Goal: Task Accomplishment & Management: Use online tool/utility

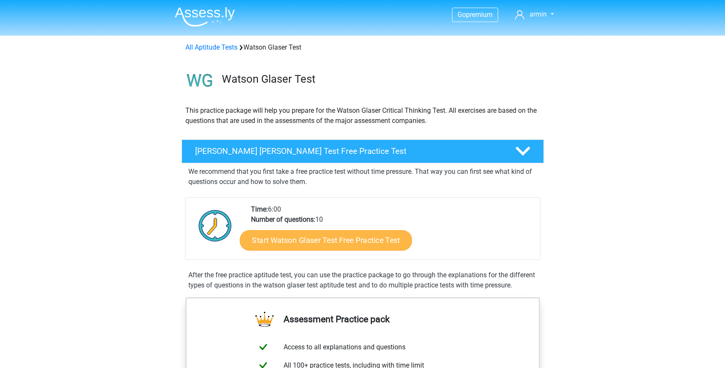
click at [380, 244] on link "Start Watson Glaser Test Free Practice Test" at bounding box center [326, 240] width 172 height 20
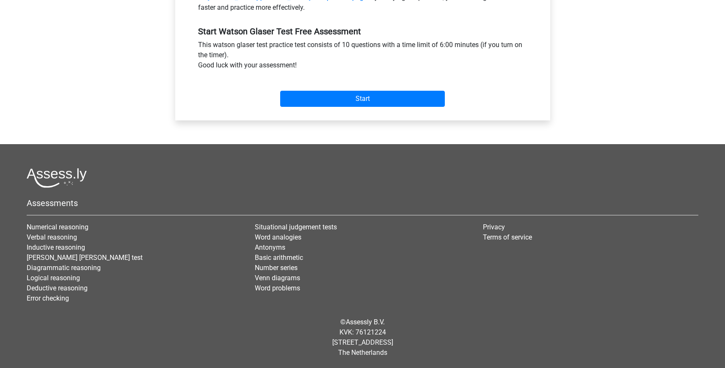
scroll to position [283, 0]
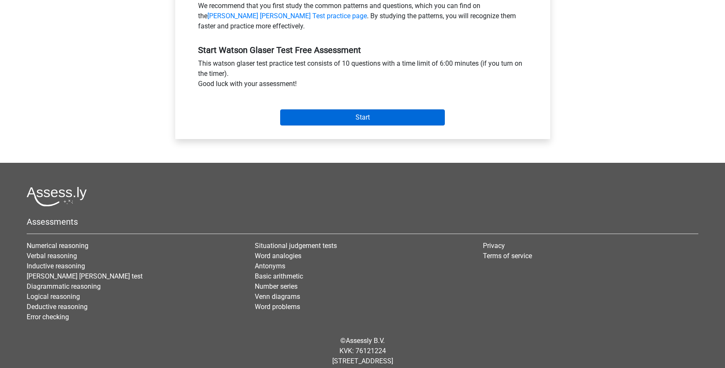
click at [348, 123] on input "Start" at bounding box center [362, 117] width 165 height 16
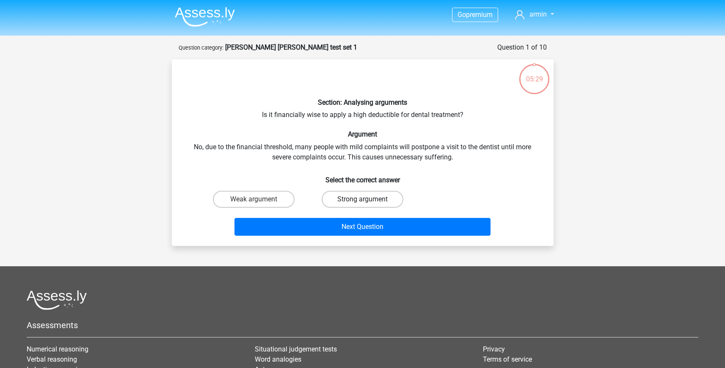
click at [335, 200] on label "Strong argument" at bounding box center [363, 199] width 82 height 17
click at [363, 200] on input "Strong argument" at bounding box center [366, 202] width 6 height 6
radio input "true"
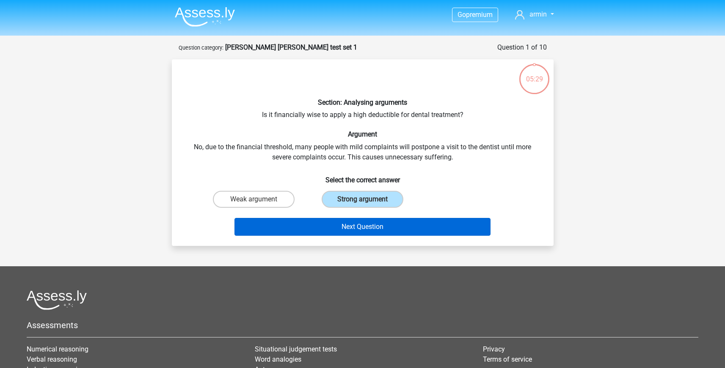
click at [335, 220] on button "Next Question" at bounding box center [363, 227] width 256 height 18
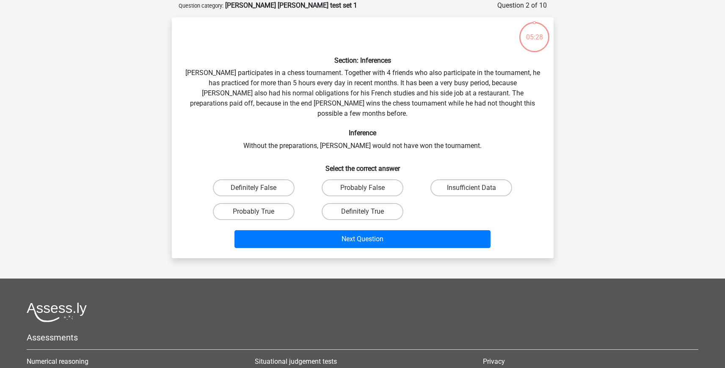
scroll to position [42, 0]
drag, startPoint x: 279, startPoint y: 201, endPoint x: 304, endPoint y: 210, distance: 27.1
click at [279, 202] on label "Probably True" at bounding box center [254, 210] width 82 height 17
click at [259, 211] on input "Probably True" at bounding box center [257, 214] width 6 height 6
radio input "true"
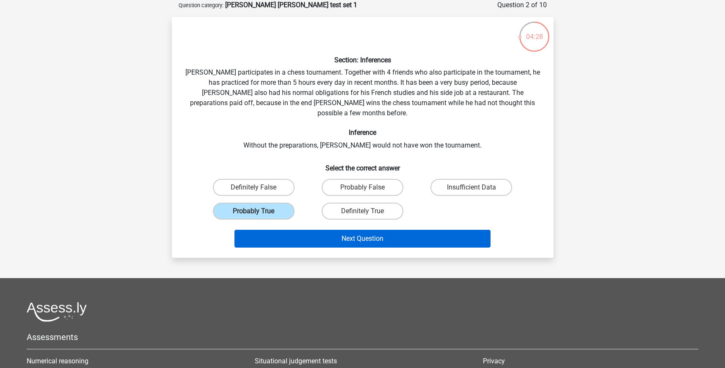
click at [321, 230] on button "Next Question" at bounding box center [363, 239] width 256 height 18
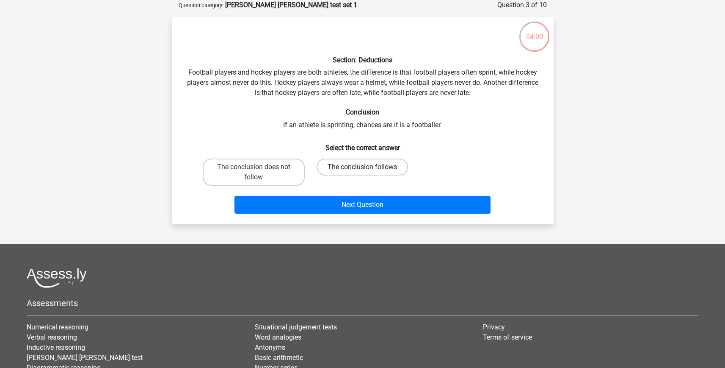
click at [338, 171] on label "The conclusion follows" at bounding box center [362, 166] width 91 height 17
click at [363, 171] on input "The conclusion follows" at bounding box center [366, 170] width 6 height 6
radio input "true"
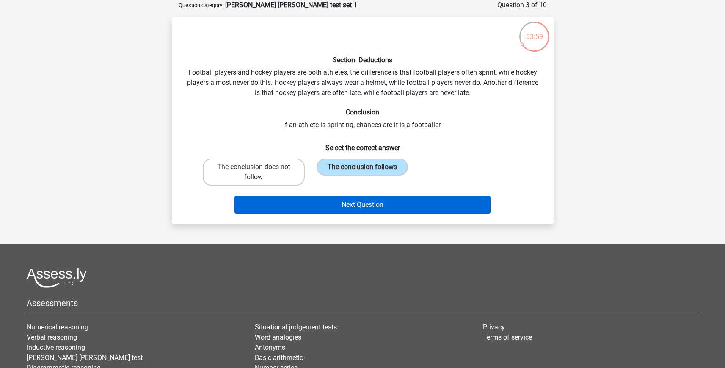
click at [332, 196] on button "Next Question" at bounding box center [363, 205] width 256 height 18
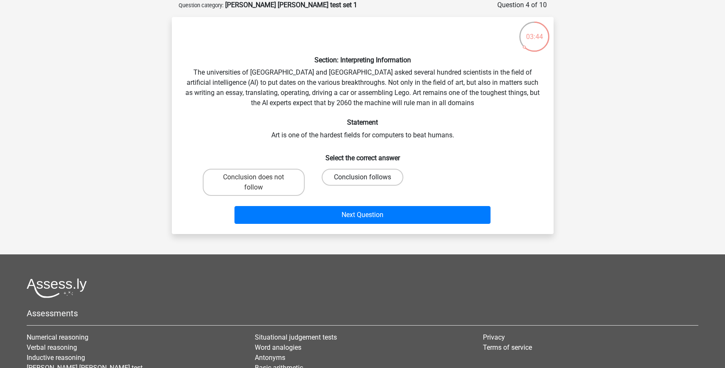
click at [338, 182] on label "Conclusion follows" at bounding box center [363, 177] width 82 height 17
click at [363, 182] on input "Conclusion follows" at bounding box center [366, 180] width 6 height 6
radio input "true"
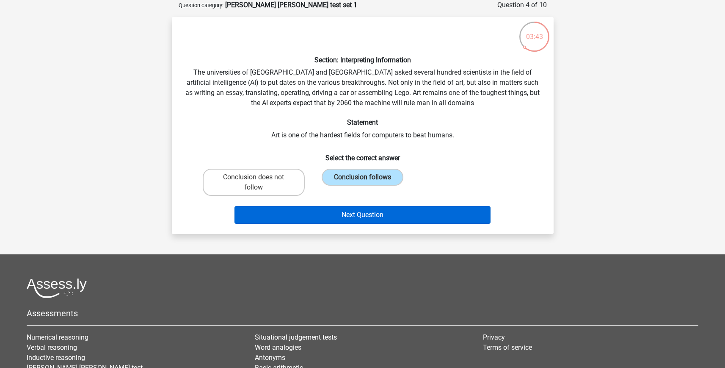
click at [339, 215] on button "Next Question" at bounding box center [363, 215] width 256 height 18
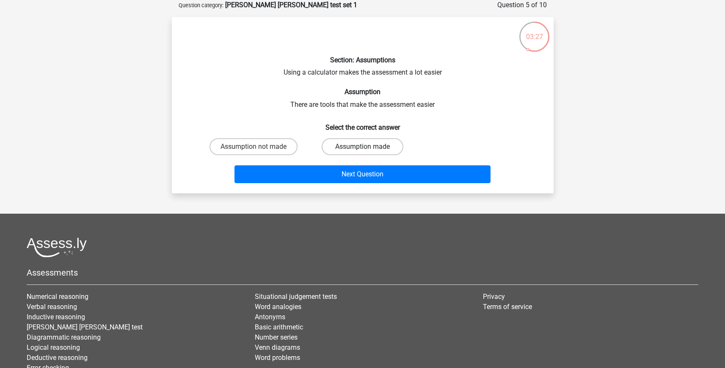
click at [381, 143] on label "Assumption made" at bounding box center [363, 146] width 82 height 17
click at [368, 147] on input "Assumption made" at bounding box center [366, 150] width 6 height 6
radio input "true"
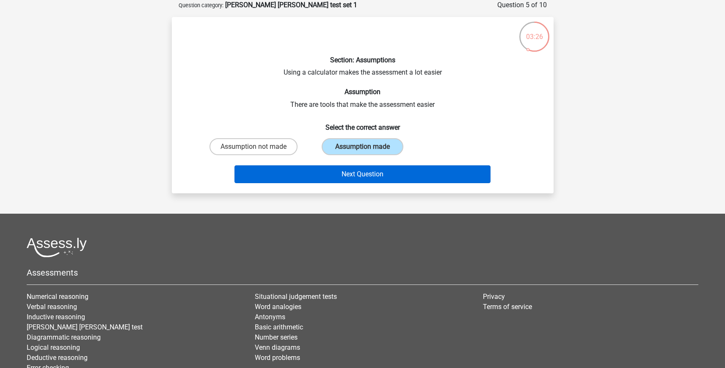
click at [387, 167] on button "Next Question" at bounding box center [363, 174] width 256 height 18
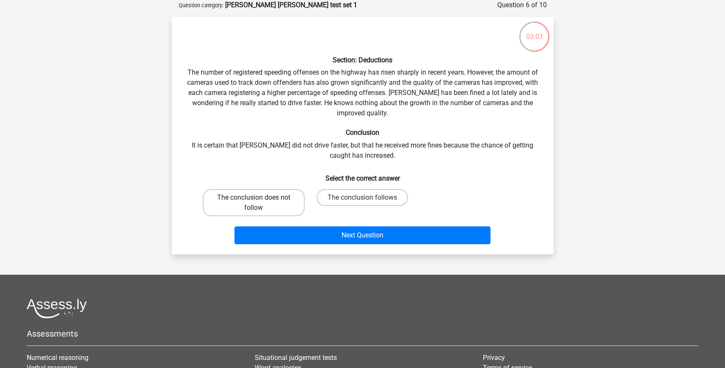
click at [278, 203] on label "The conclusion does not follow" at bounding box center [254, 202] width 102 height 27
click at [259, 203] on input "The conclusion does not follow" at bounding box center [257, 200] width 6 height 6
radio input "true"
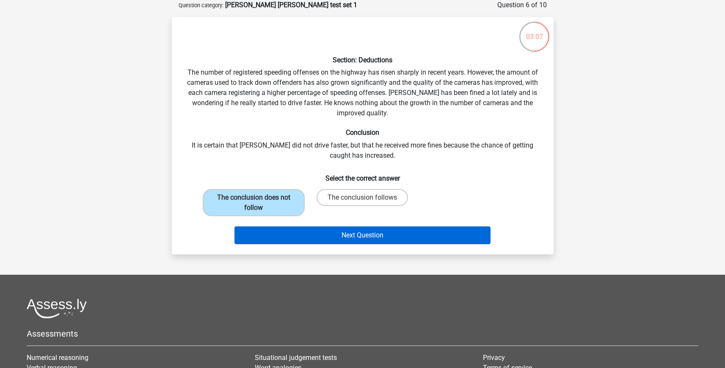
click at [302, 228] on button "Next Question" at bounding box center [363, 235] width 256 height 18
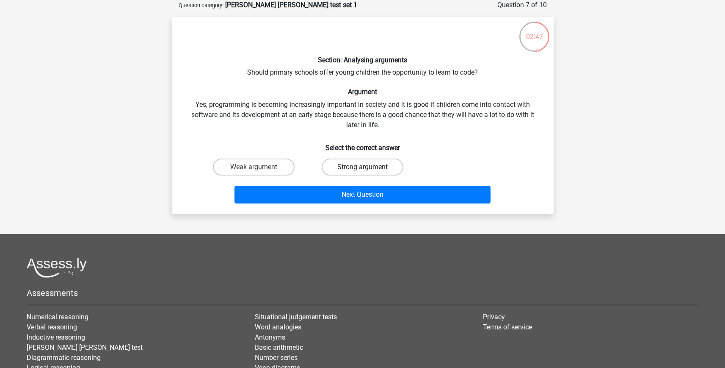
click at [346, 163] on label "Strong argument" at bounding box center [363, 166] width 82 height 17
click at [363, 167] on input "Strong argument" at bounding box center [366, 170] width 6 height 6
radio input "true"
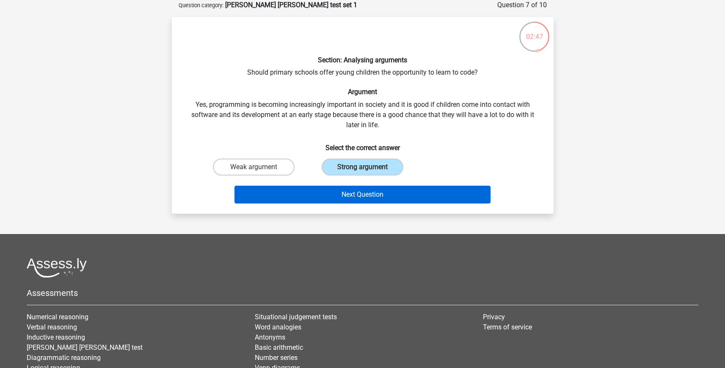
click at [360, 188] on button "Next Question" at bounding box center [363, 194] width 256 height 18
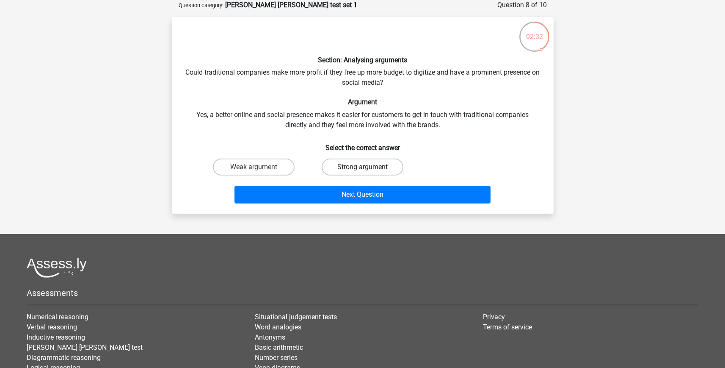
click at [371, 174] on label "Strong argument" at bounding box center [363, 166] width 82 height 17
click at [368, 172] on input "Strong argument" at bounding box center [366, 170] width 6 height 6
radio input "true"
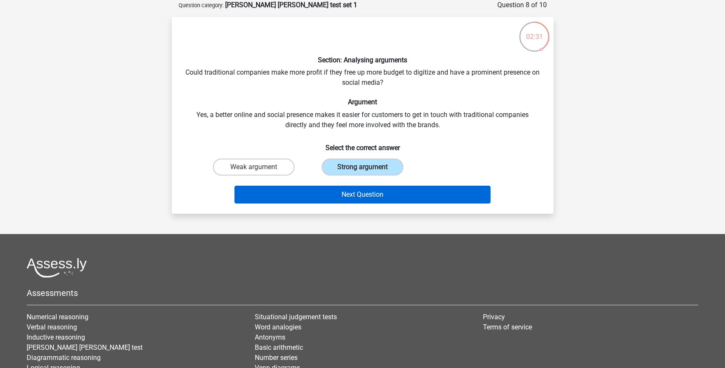
click at [371, 191] on button "Next Question" at bounding box center [363, 194] width 256 height 18
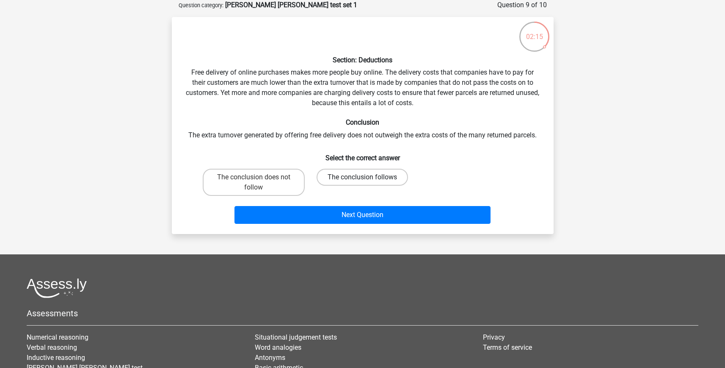
click at [367, 170] on label "The conclusion follows" at bounding box center [362, 177] width 91 height 17
click at [367, 177] on input "The conclusion follows" at bounding box center [366, 180] width 6 height 6
radio input "true"
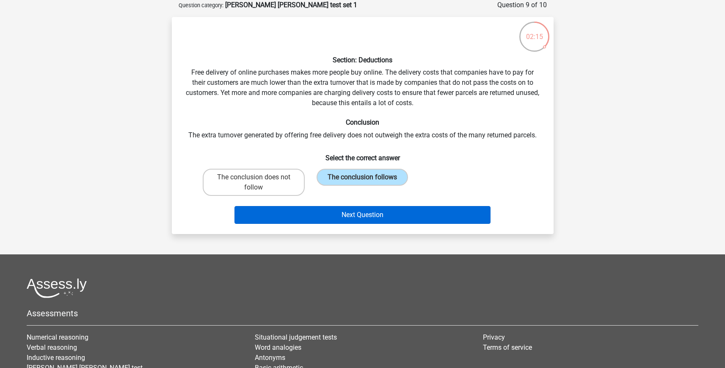
click at [375, 210] on button "Next Question" at bounding box center [363, 215] width 256 height 18
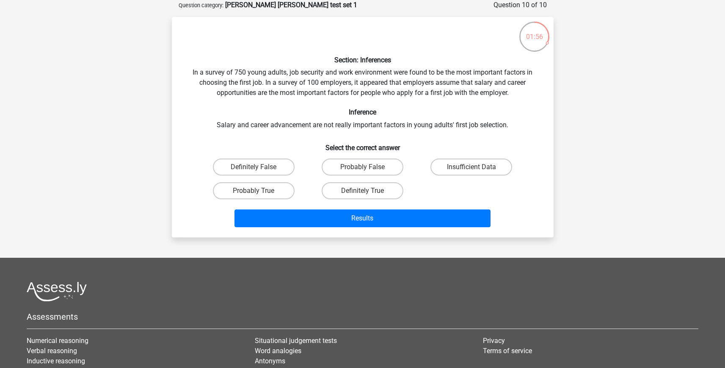
click at [473, 168] on input "Insufficient Data" at bounding box center [475, 170] width 6 height 6
radio input "true"
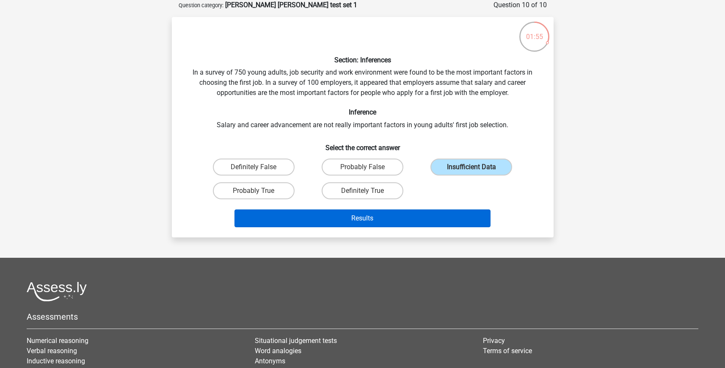
click at [454, 215] on button "Results" at bounding box center [363, 218] width 256 height 18
